Goal: Task Accomplishment & Management: Manage account settings

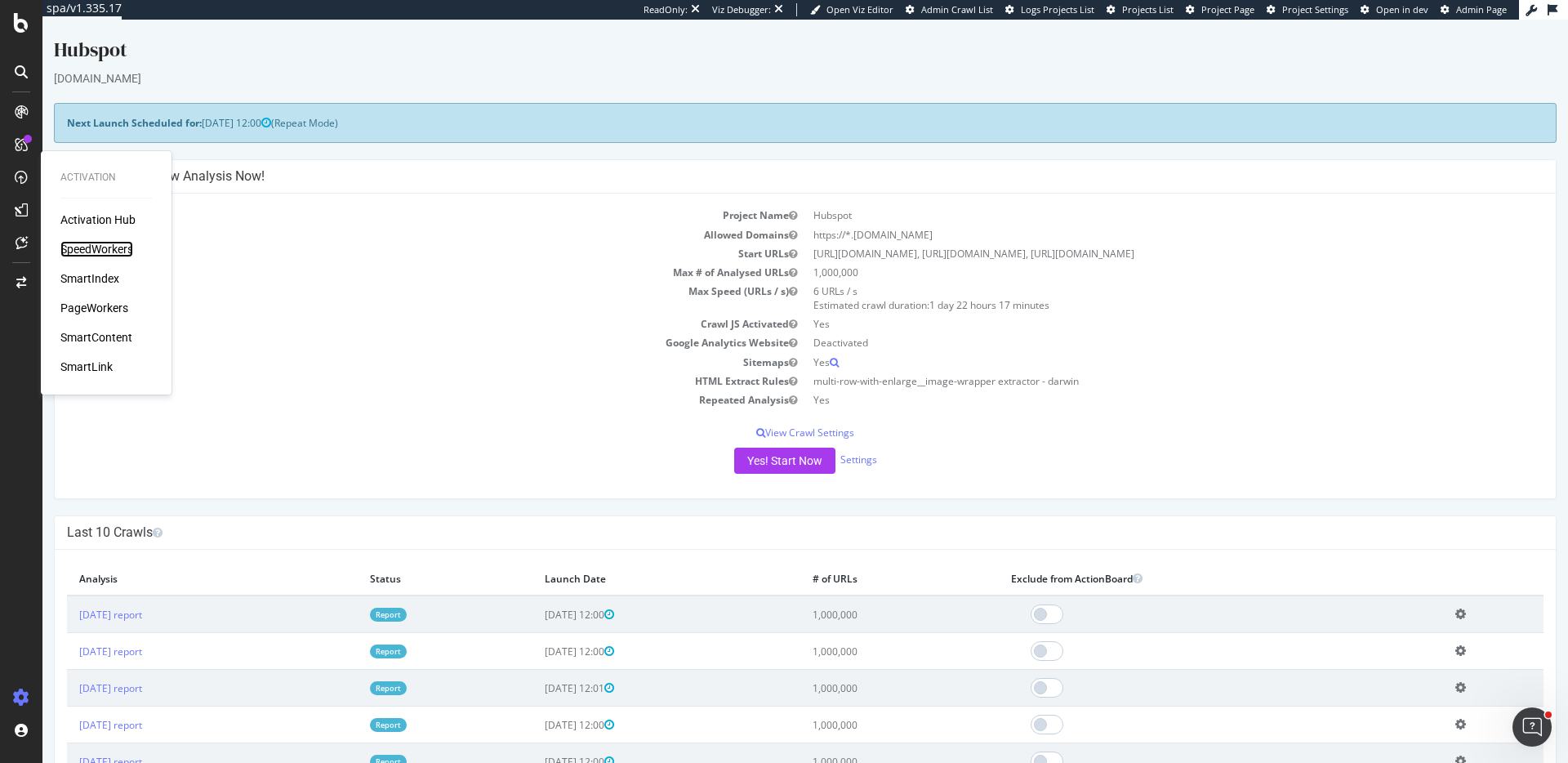
click at [106, 247] on div "SpeedWorkers" at bounding box center [97, 249] width 73 height 16
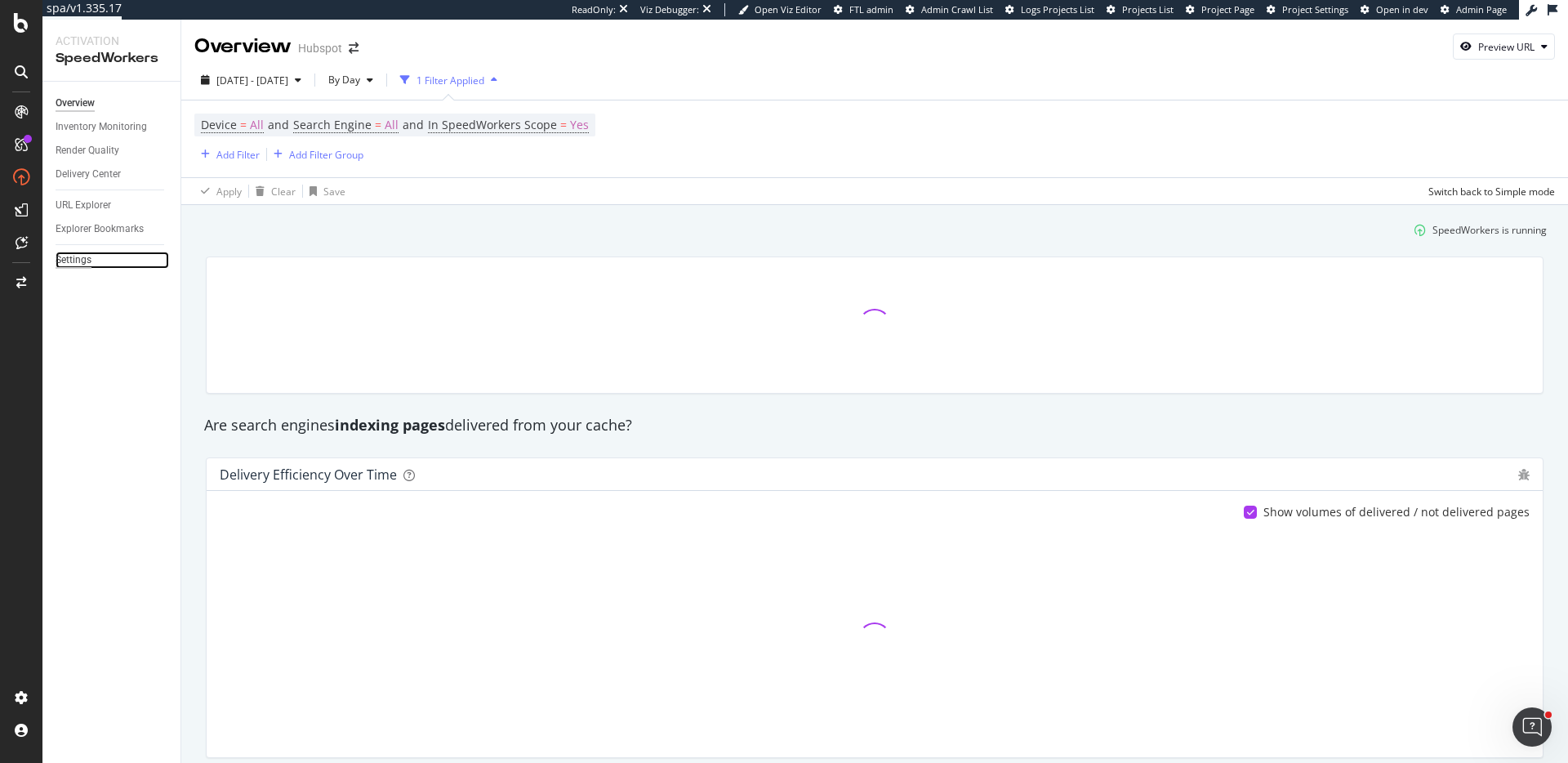
click at [83, 260] on div "Settings" at bounding box center [73, 260] width 36 height 17
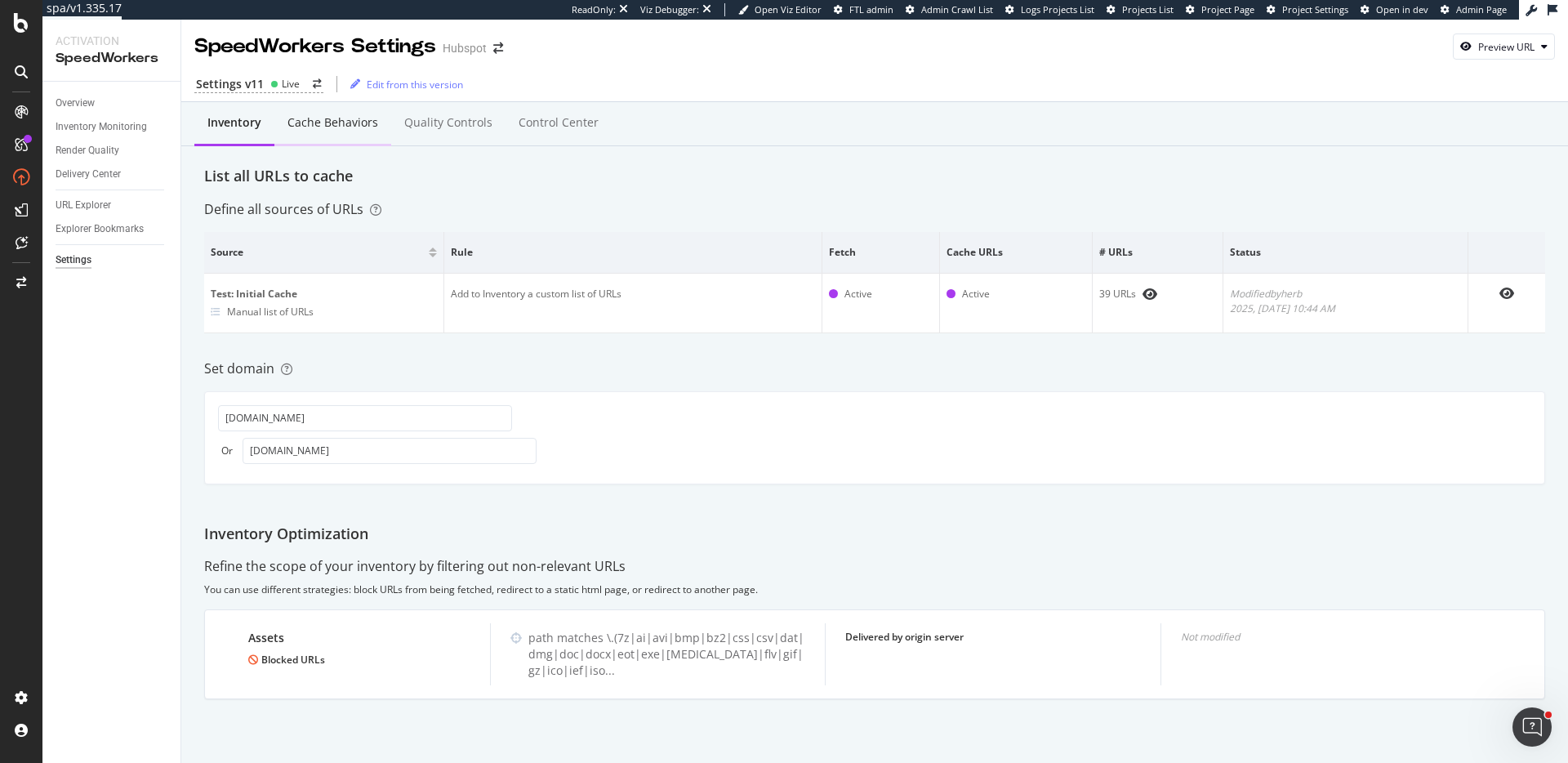
click at [311, 121] on div "Cache behaviors" at bounding box center [333, 122] width 90 height 16
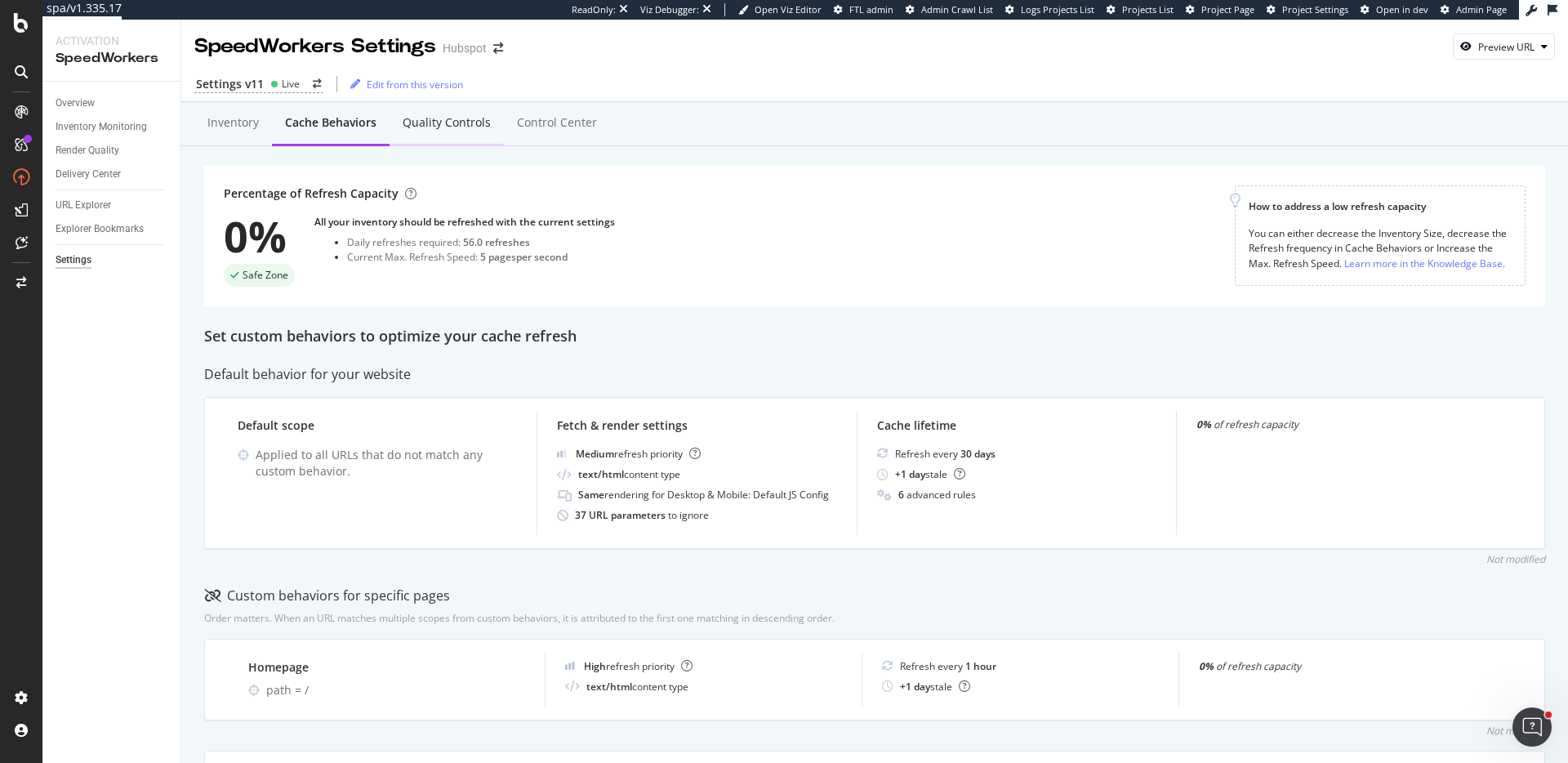
click at [433, 138] on div "Quality Controls" at bounding box center [446, 124] width 114 height 45
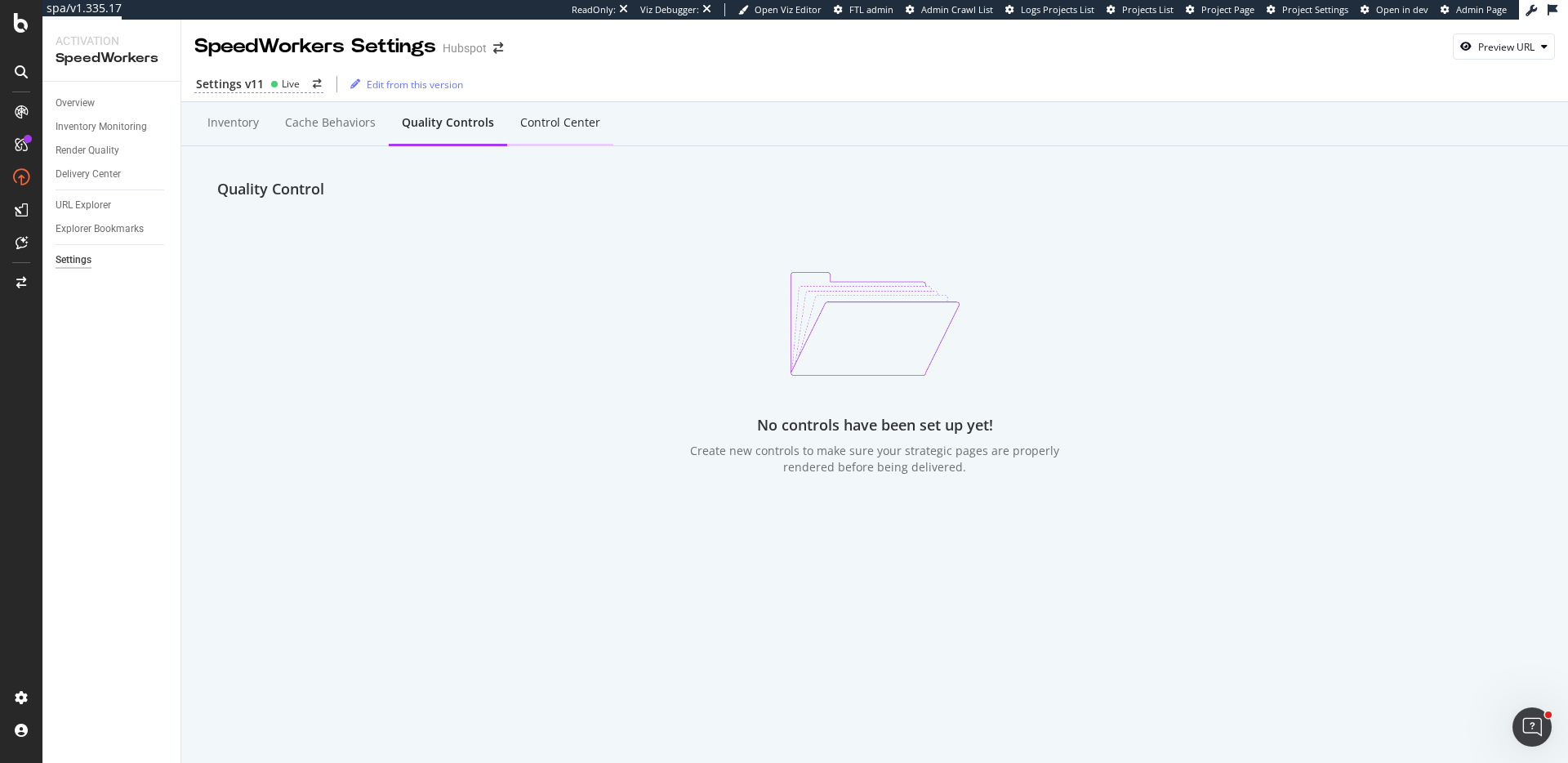
click at [520, 125] on div "Control Center" at bounding box center [559, 122] width 80 height 16
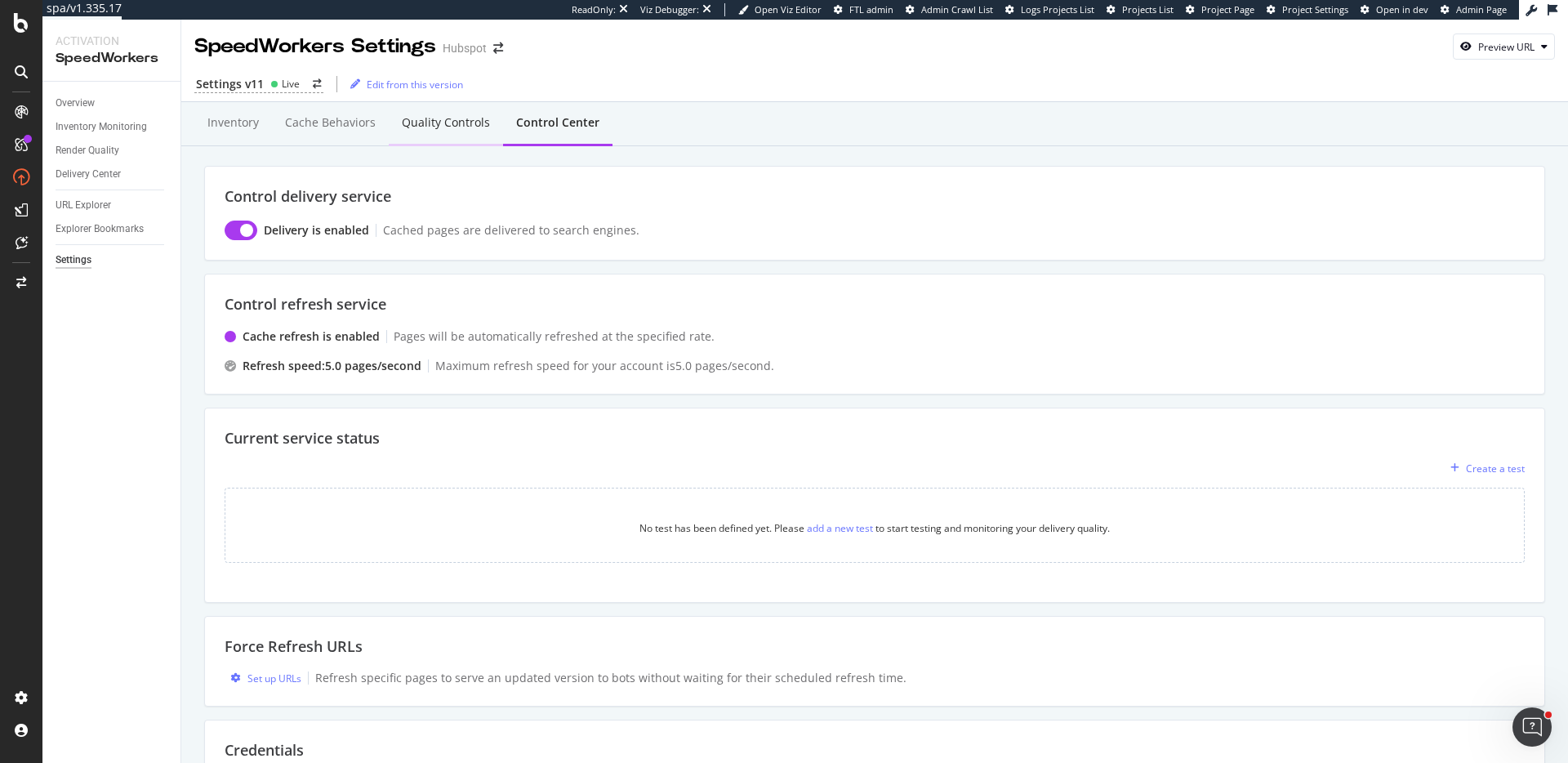
click at [411, 125] on div "Quality Controls" at bounding box center [446, 122] width 88 height 16
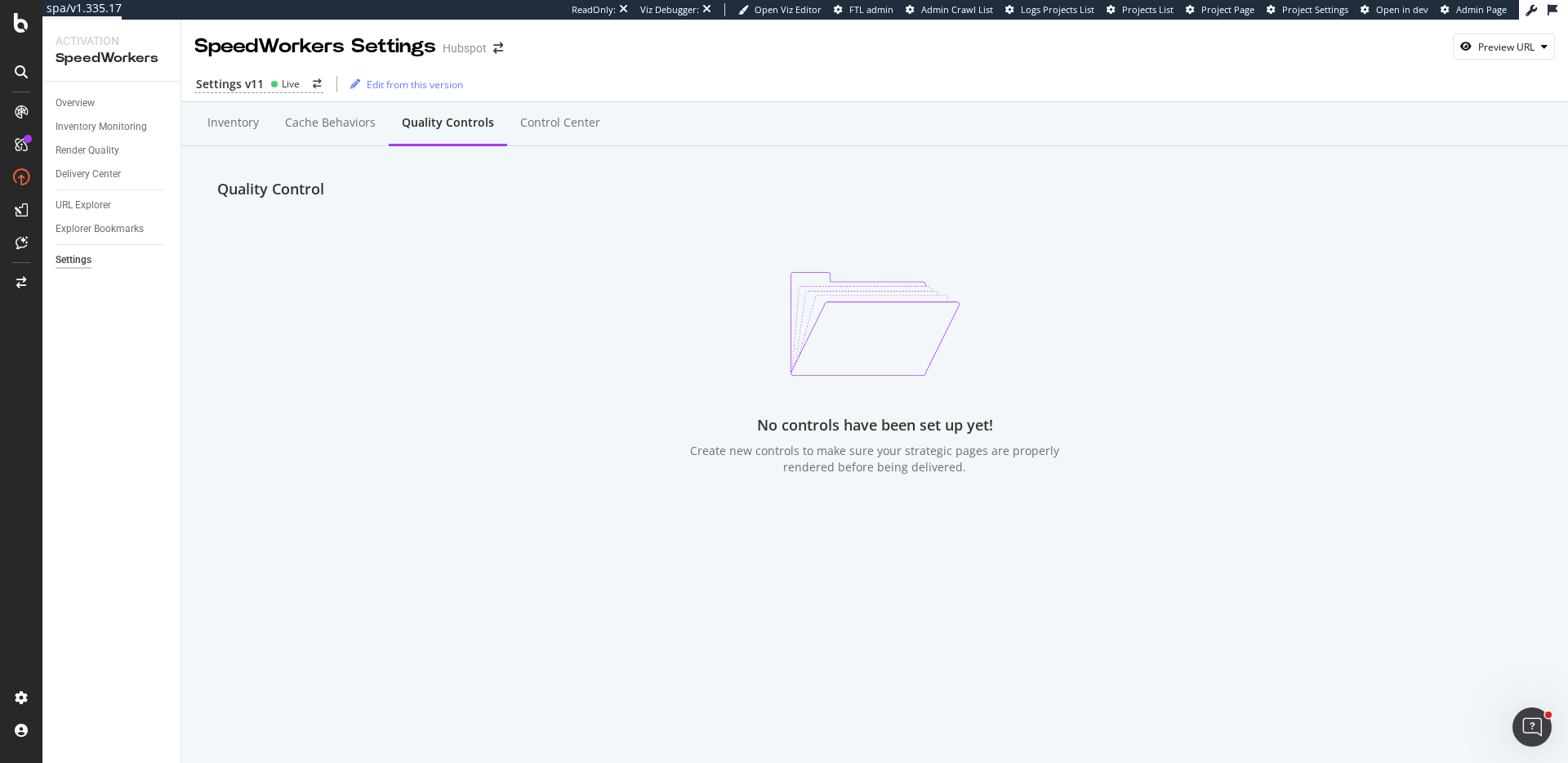
click at [318, 126] on div "Cache behaviors" at bounding box center [330, 122] width 90 height 16
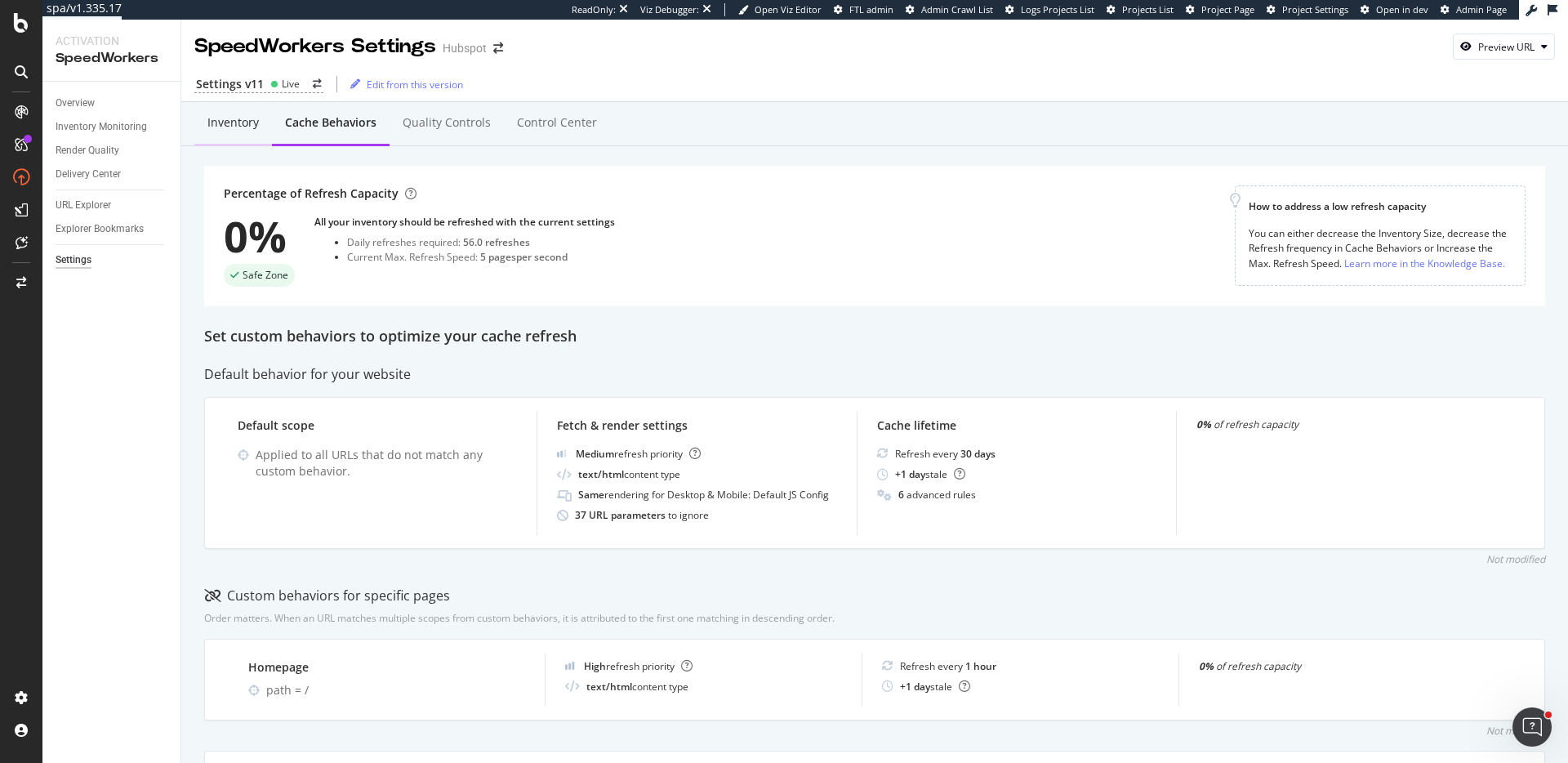
click at [223, 127] on div "Inventory" at bounding box center [233, 122] width 52 height 16
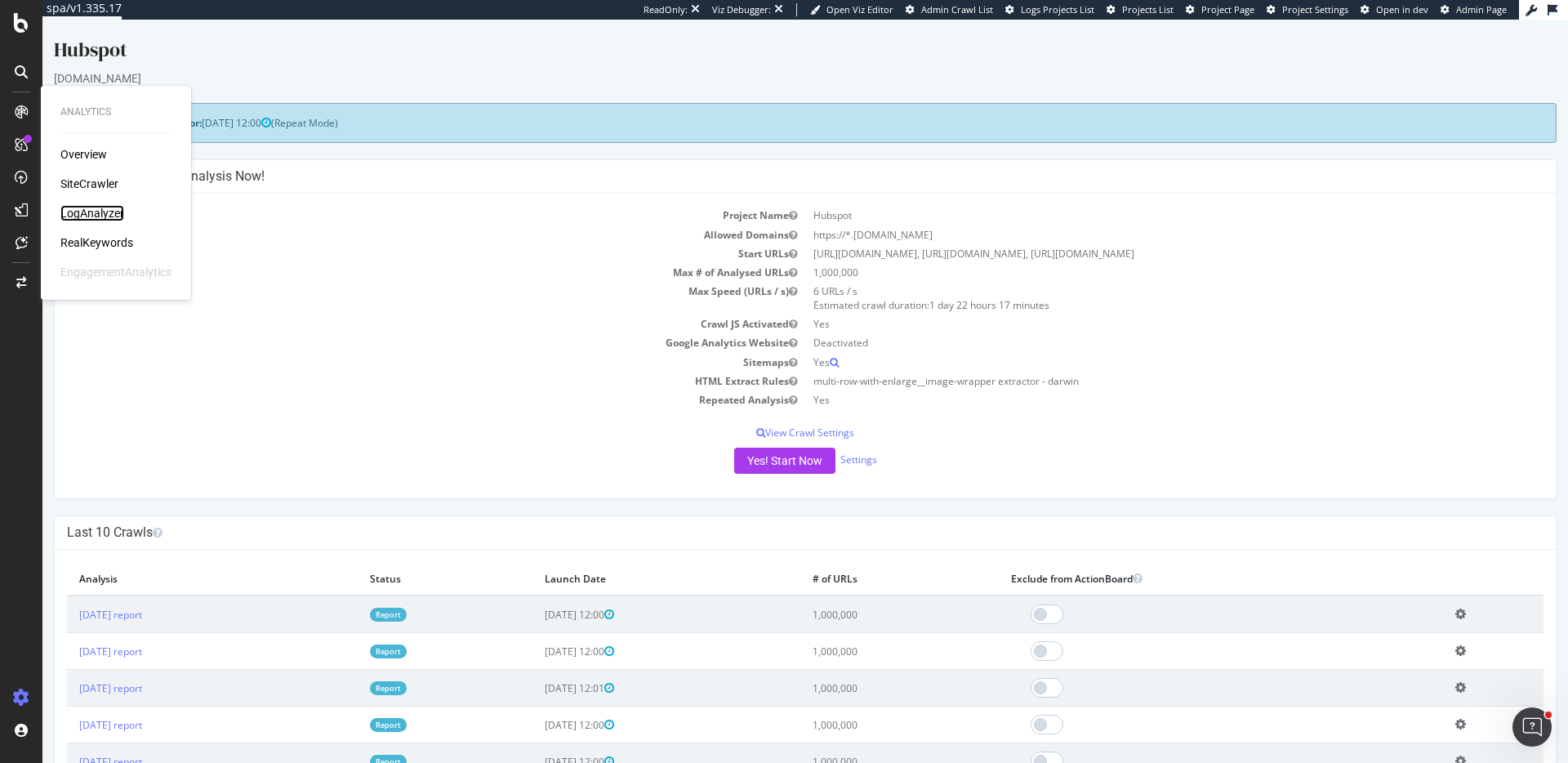
click at [115, 217] on div "LogAnalyzer" at bounding box center [92, 213] width 63 height 16
